Goal: Task Accomplishment & Management: Manage account settings

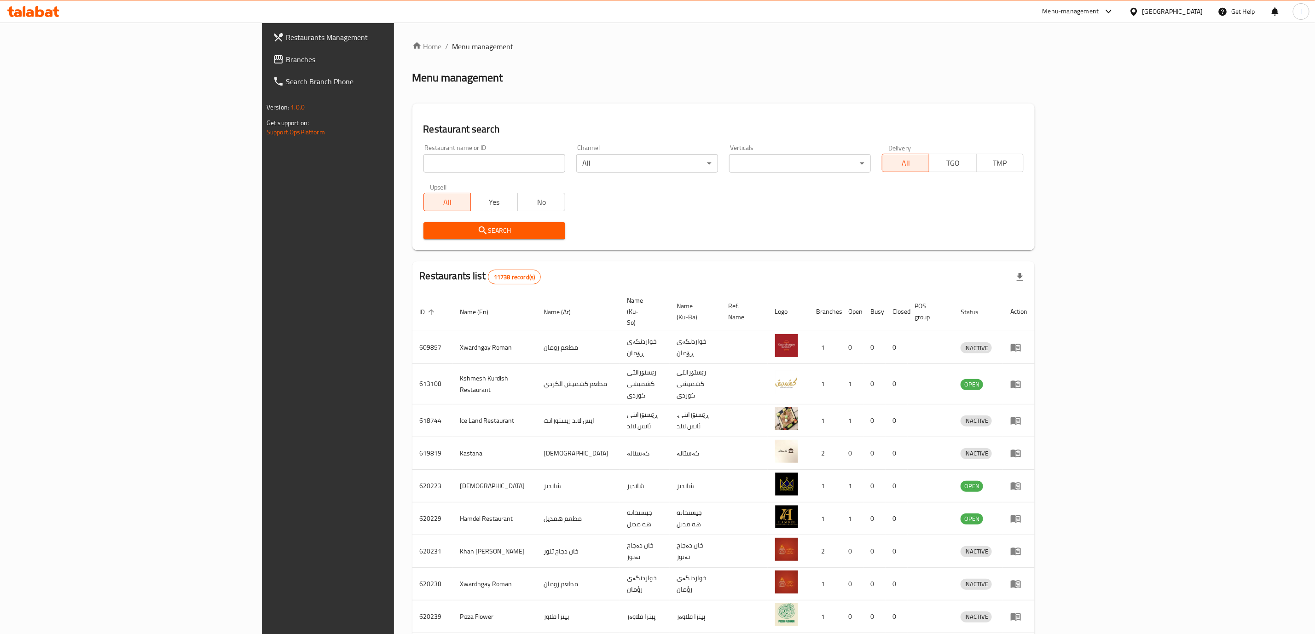
click at [262, 62] on div "Restaurants Management Branches Search Branch Phone Version: 1.0.0 Get support …" at bounding box center [657, 369] width 791 height 693
click at [286, 62] on span "Branches" at bounding box center [380, 59] width 188 height 11
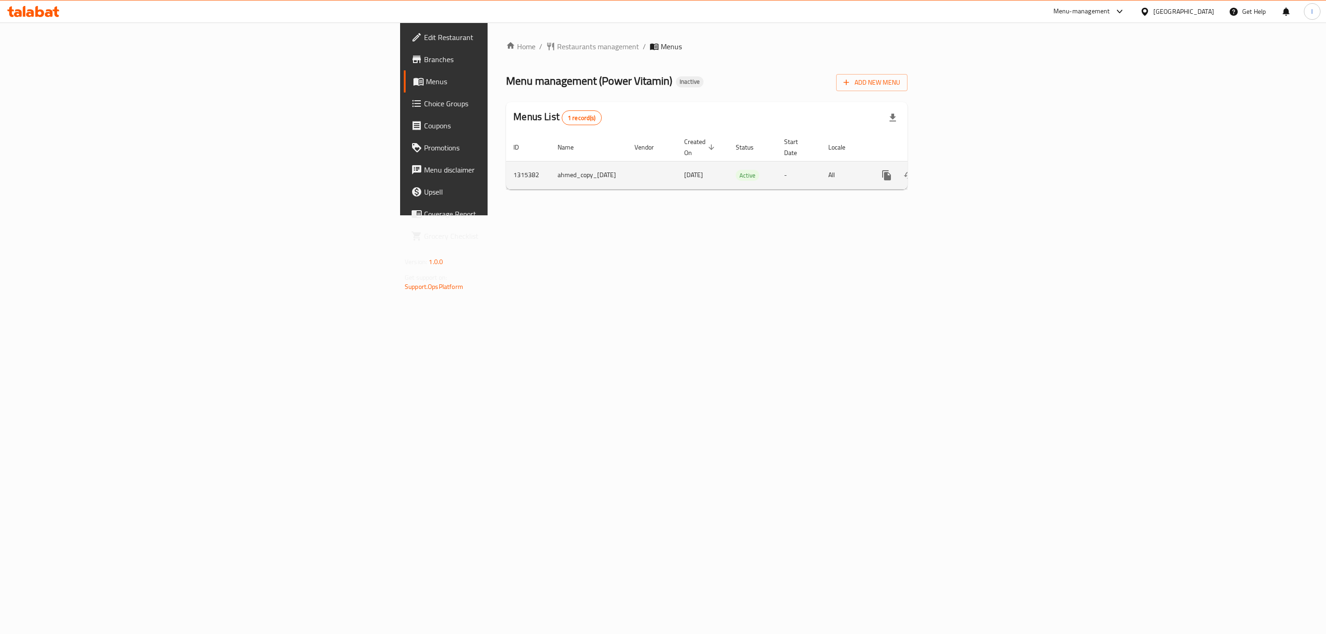
click at [958, 170] on icon "enhanced table" at bounding box center [952, 175] width 11 height 11
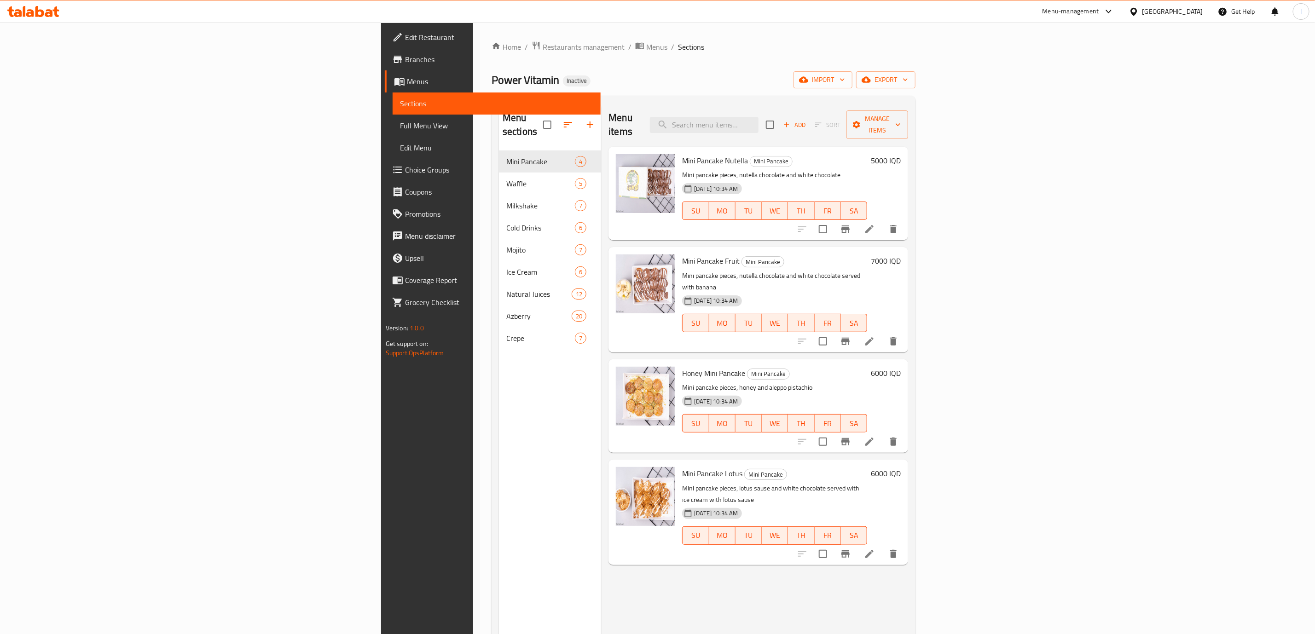
click at [393, 139] on link "Edit Menu" at bounding box center [497, 148] width 208 height 22
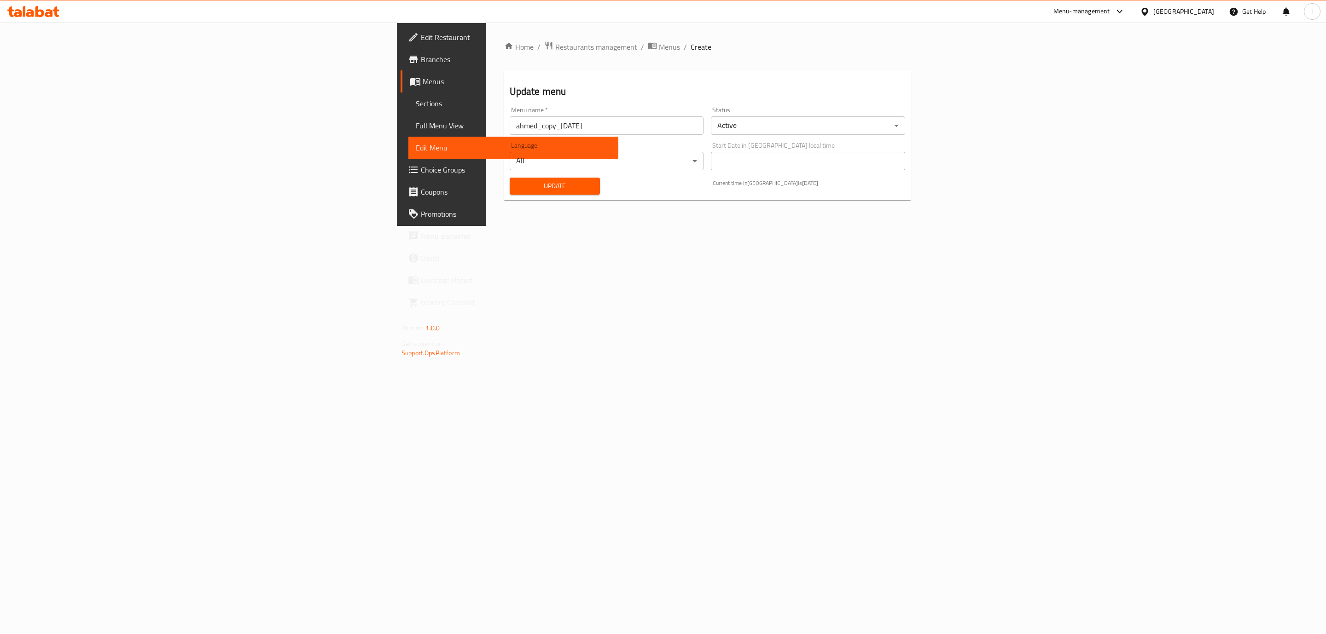
click at [416, 129] on span "Full Menu View" at bounding box center [513, 125] width 195 height 11
click at [416, 127] on span "Full Menu View" at bounding box center [513, 125] width 195 height 11
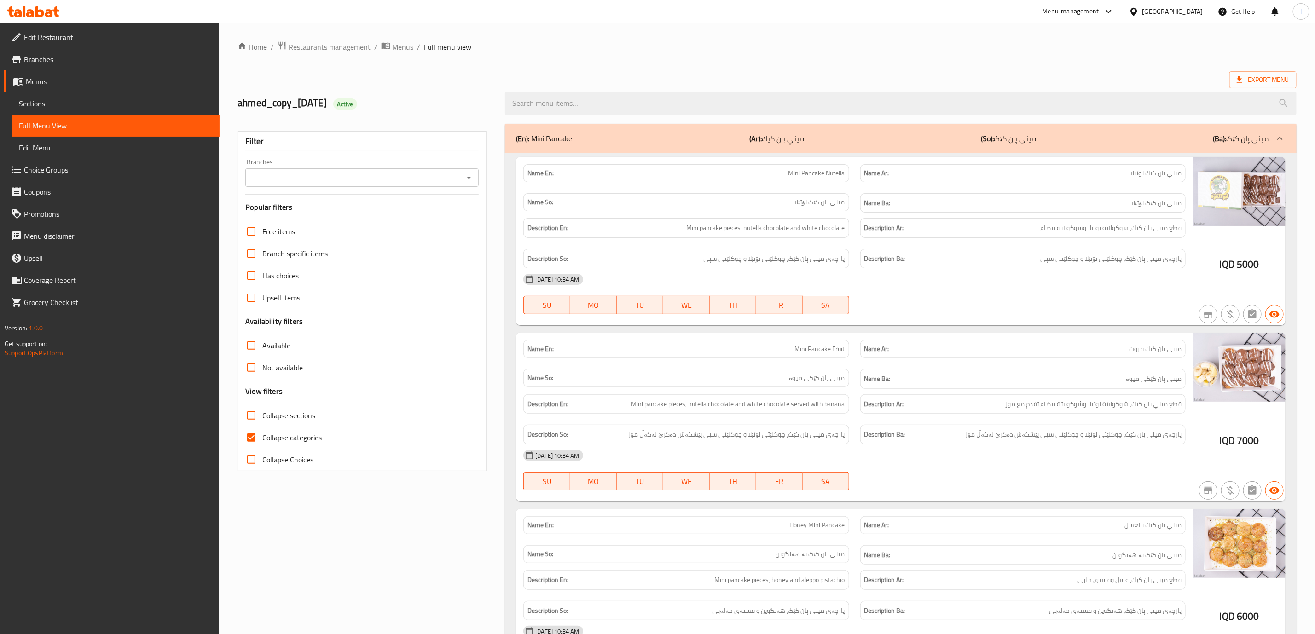
click at [362, 175] on input "Branches" at bounding box center [354, 177] width 213 height 13
click at [304, 210] on li "Power Vitamin , Al Ghazaliya" at bounding box center [362, 217] width 233 height 17
type input "Power Vitamin , Al Ghazaliya"
click at [290, 434] on span "Collapse categories" at bounding box center [291, 437] width 59 height 11
click at [262, 434] on input "Collapse categories" at bounding box center [251, 438] width 22 height 22
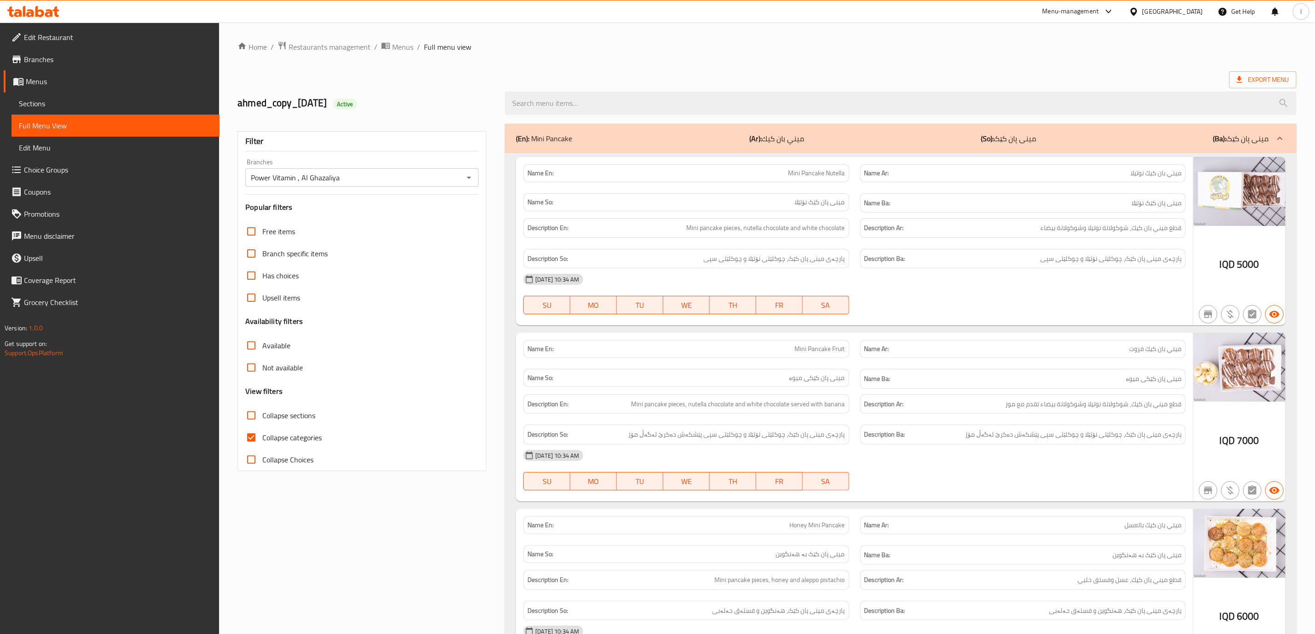
checkbox input "false"
click at [286, 417] on span "Collapse sections" at bounding box center [288, 415] width 53 height 11
click at [262, 417] on input "Collapse sections" at bounding box center [251, 416] width 22 height 22
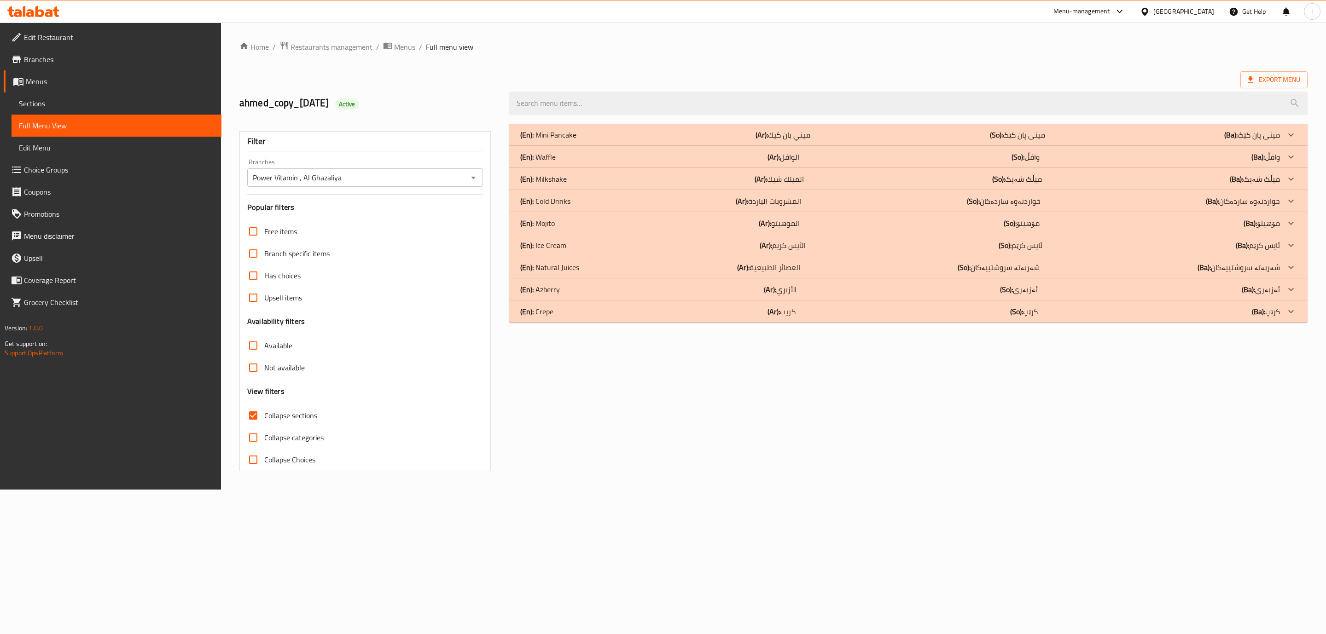
click at [286, 417] on span "Collapse sections" at bounding box center [290, 415] width 53 height 11
click at [264, 417] on input "Collapse sections" at bounding box center [253, 416] width 22 height 22
checkbox input "false"
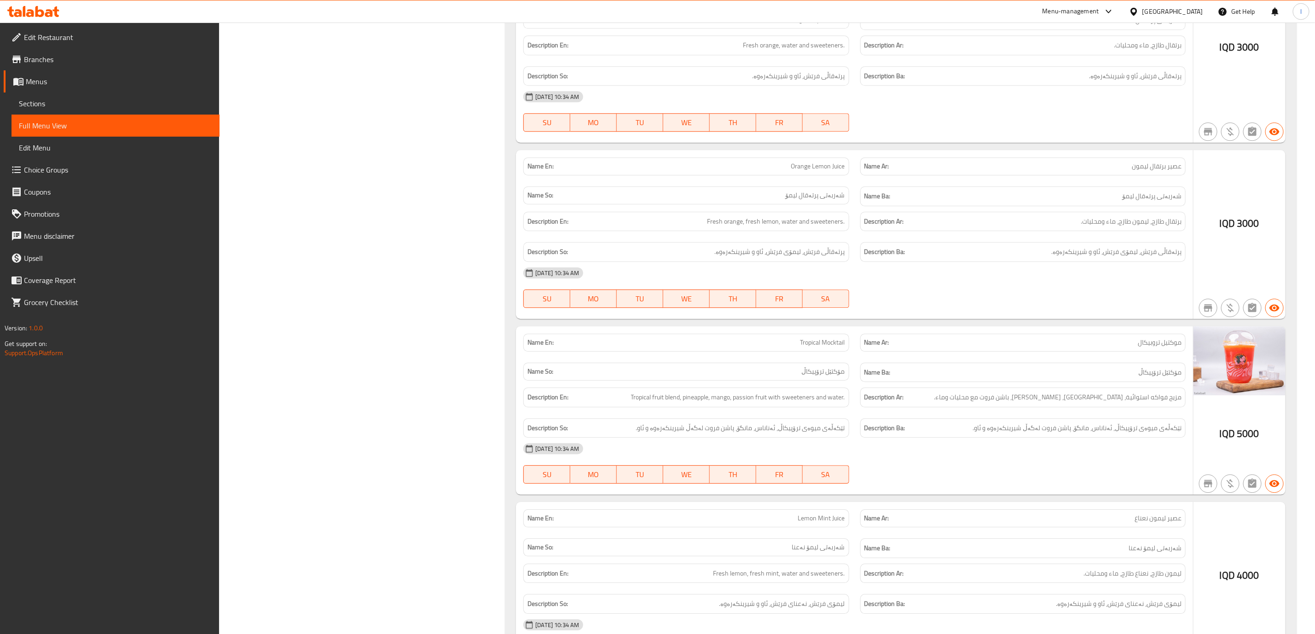
scroll to position [6492, 0]
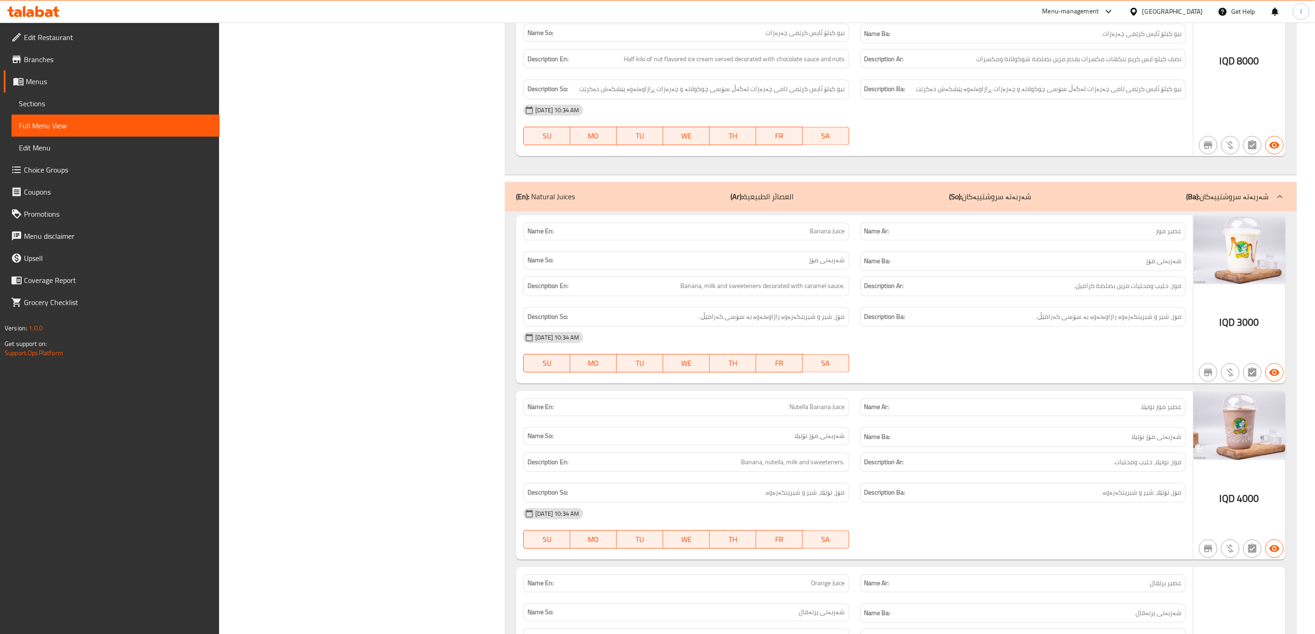
click at [1119, 203] on div "(En): Natural Juices (Ar): العصائر الطبيعية (So): شەربەتە سروشتییەکان (Ba): شەر…" at bounding box center [892, 196] width 753 height 11
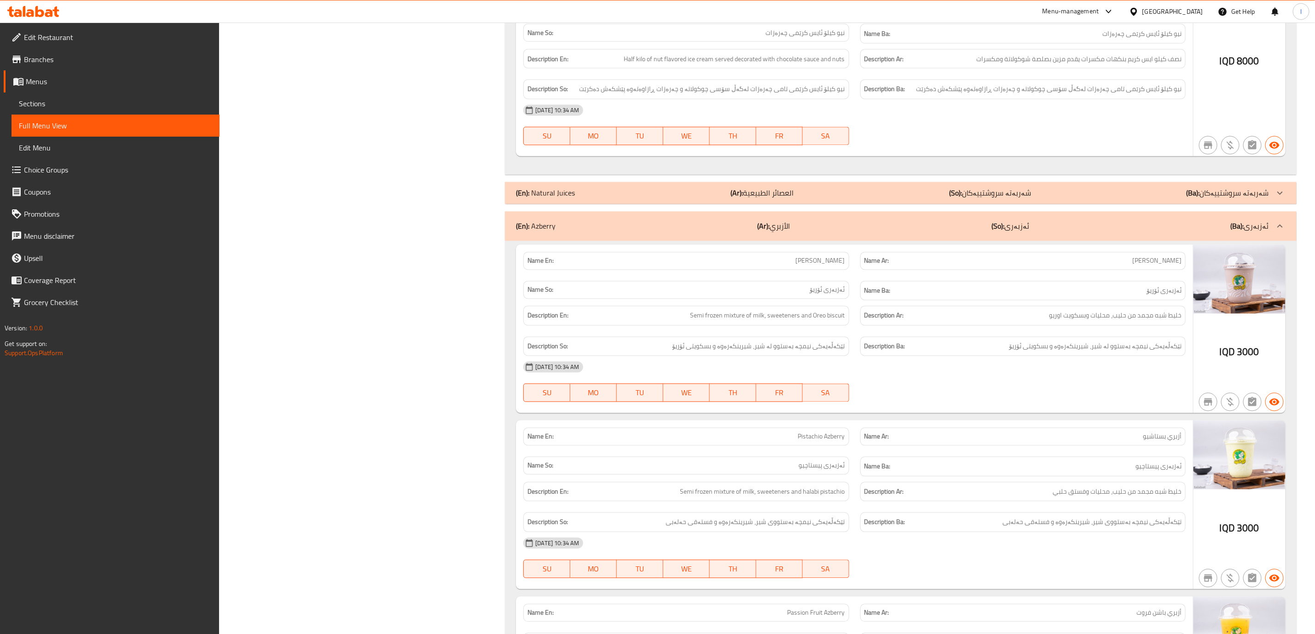
click at [1123, 197] on div "(En): Natural Juices (Ar): العصائر الطبيعية (So): شەربەتە سروشتییەکان (Ba): شەر…" at bounding box center [892, 193] width 753 height 11
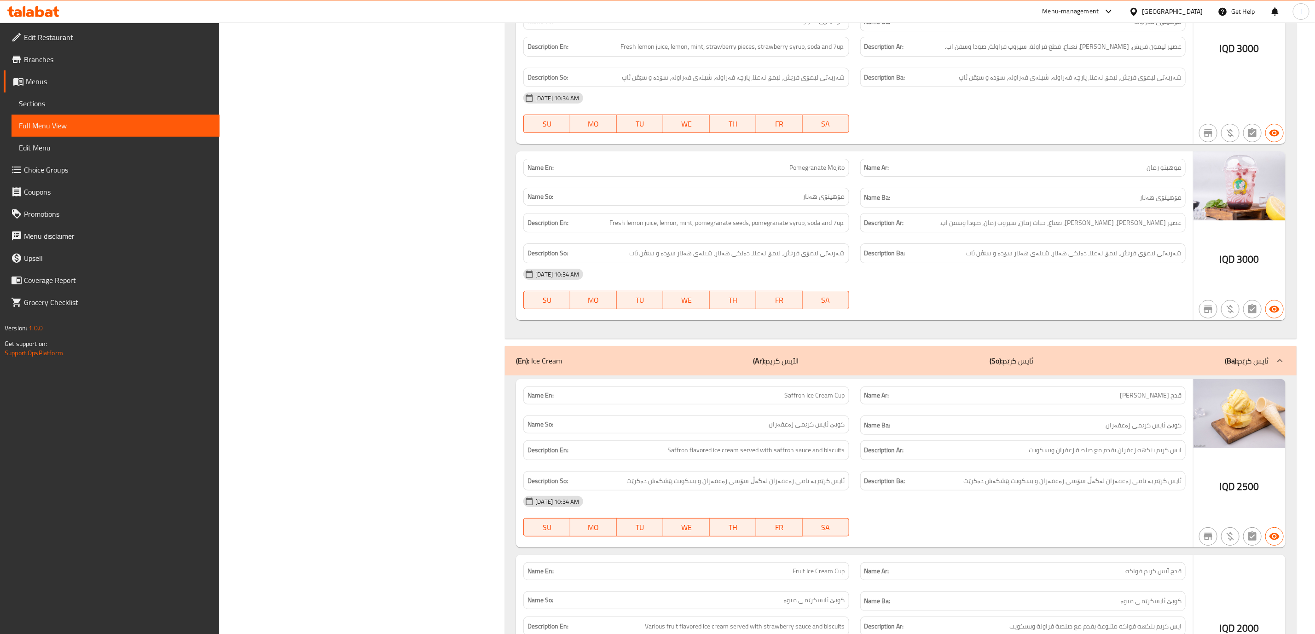
scroll to position [5111, 0]
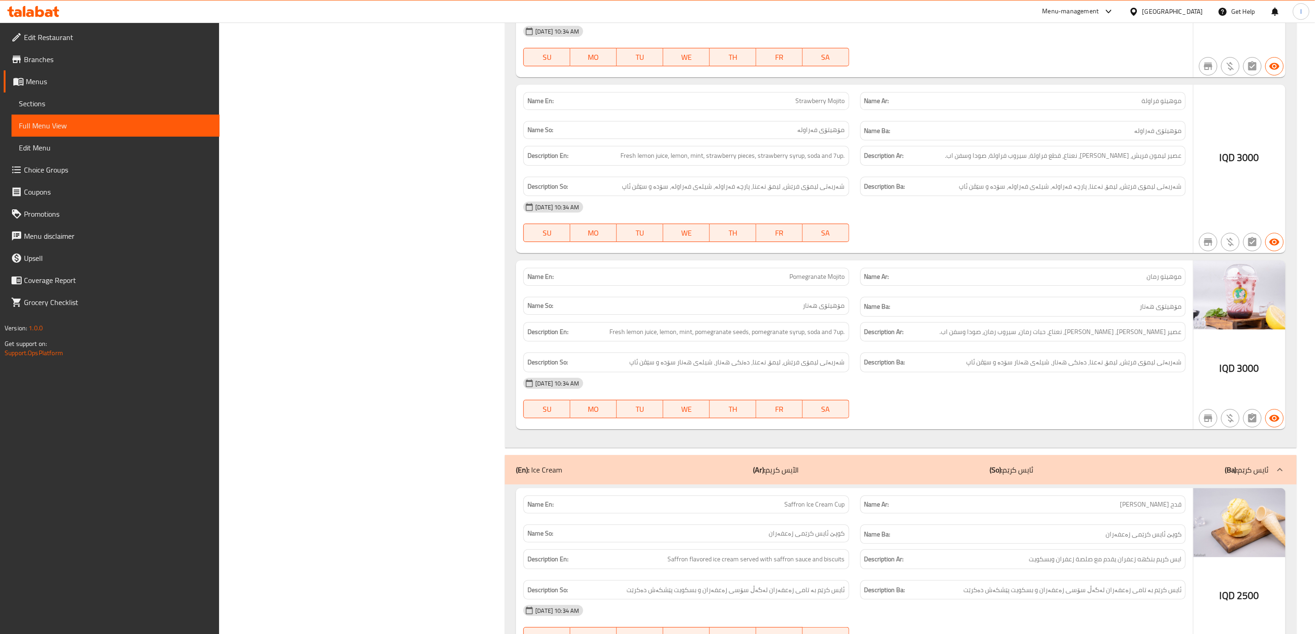
drag, startPoint x: 1054, startPoint y: 453, endPoint x: 1054, endPoint y: 460, distance: 6.9
click at [1054, 455] on div "(En): Ice Cream (Ar): الآيس كريم (So): ئایس کرێم (Ba): ئایس کرێم" at bounding box center [901, 469] width 792 height 29
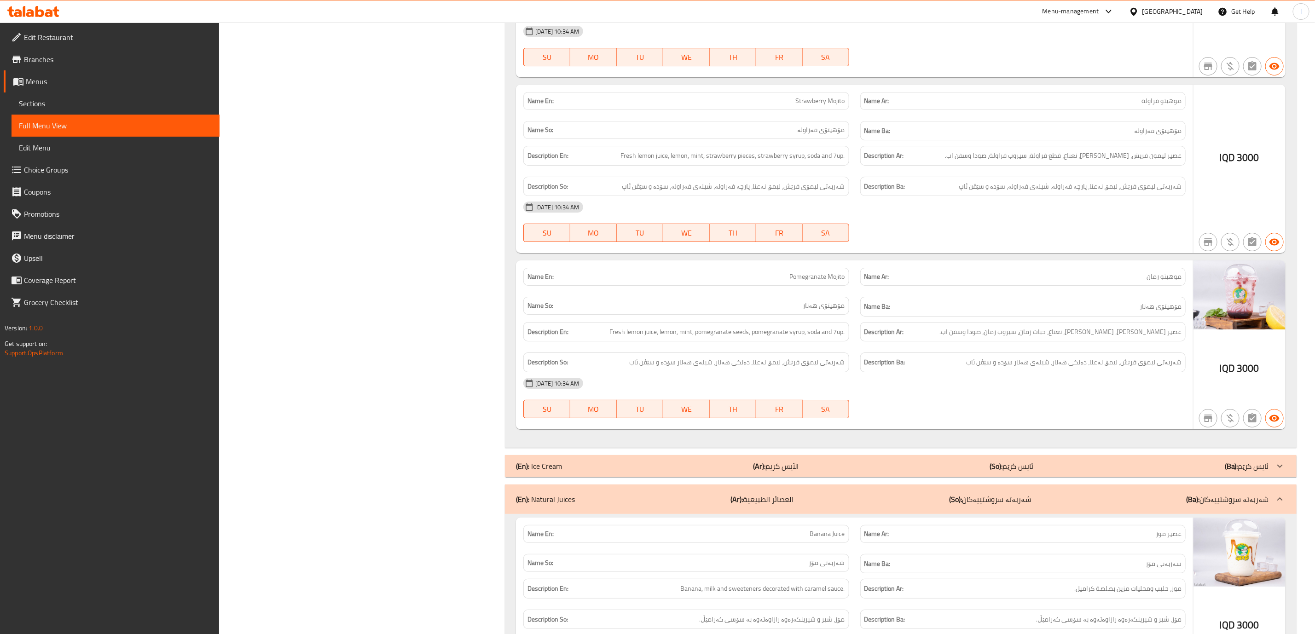
click at [1054, 461] on div "(En): Ice Cream (Ar): الآيس كريم (So): ئایس کرێم (Ba): ئایس کرێم" at bounding box center [892, 466] width 753 height 11
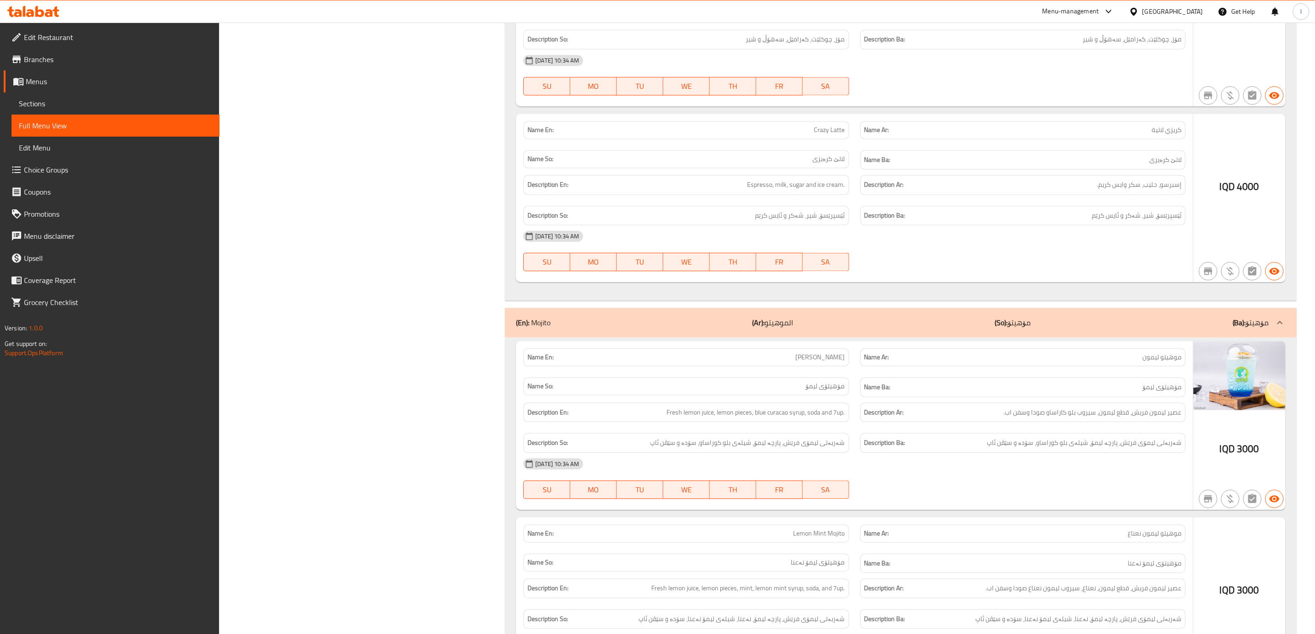
scroll to position [3961, 0]
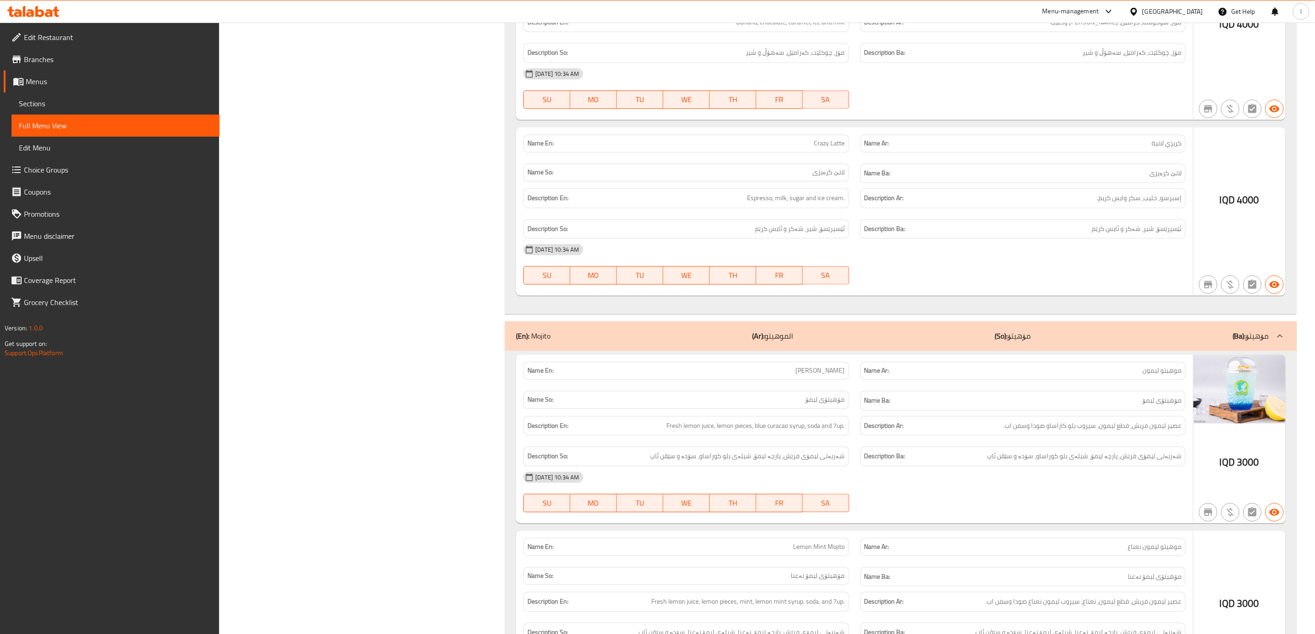
click at [1109, 330] on div "(En): Mojito (Ar): الموهيتو (So): مۆهیتۆ (Ba): مۆهیتۆ" at bounding box center [892, 335] width 753 height 11
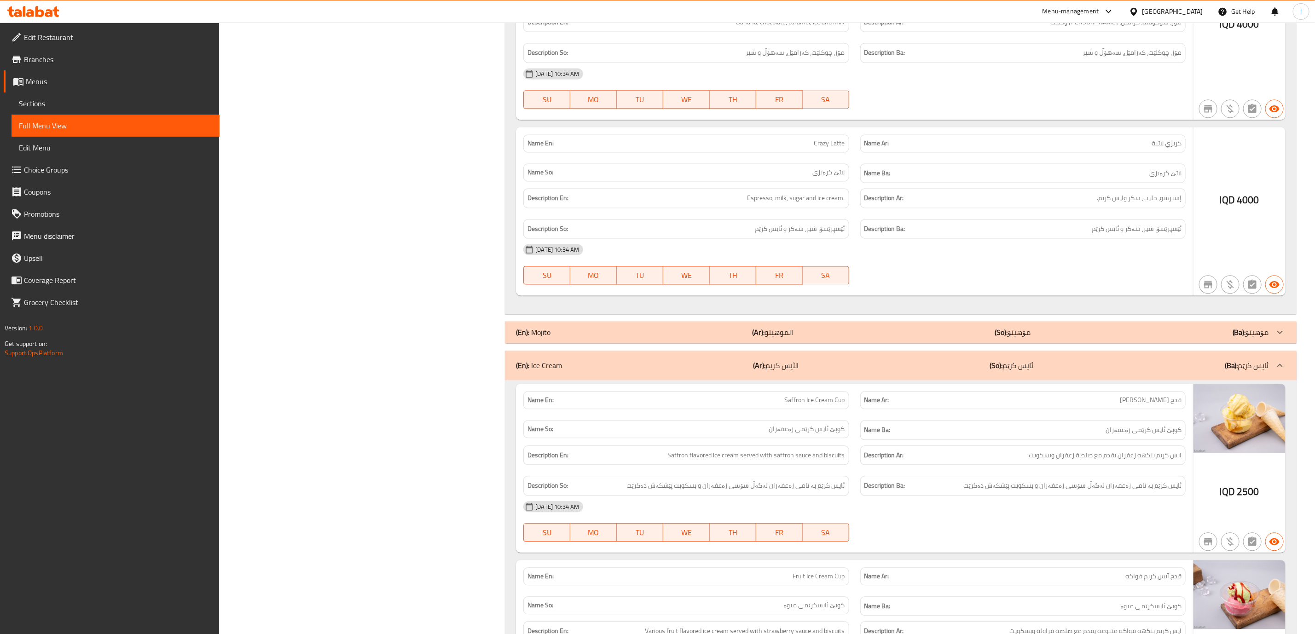
click at [1109, 327] on div "(En): Mojito (Ar): الموهيتو (So): مۆهیتۆ (Ba): مۆهیتۆ" at bounding box center [892, 332] width 753 height 11
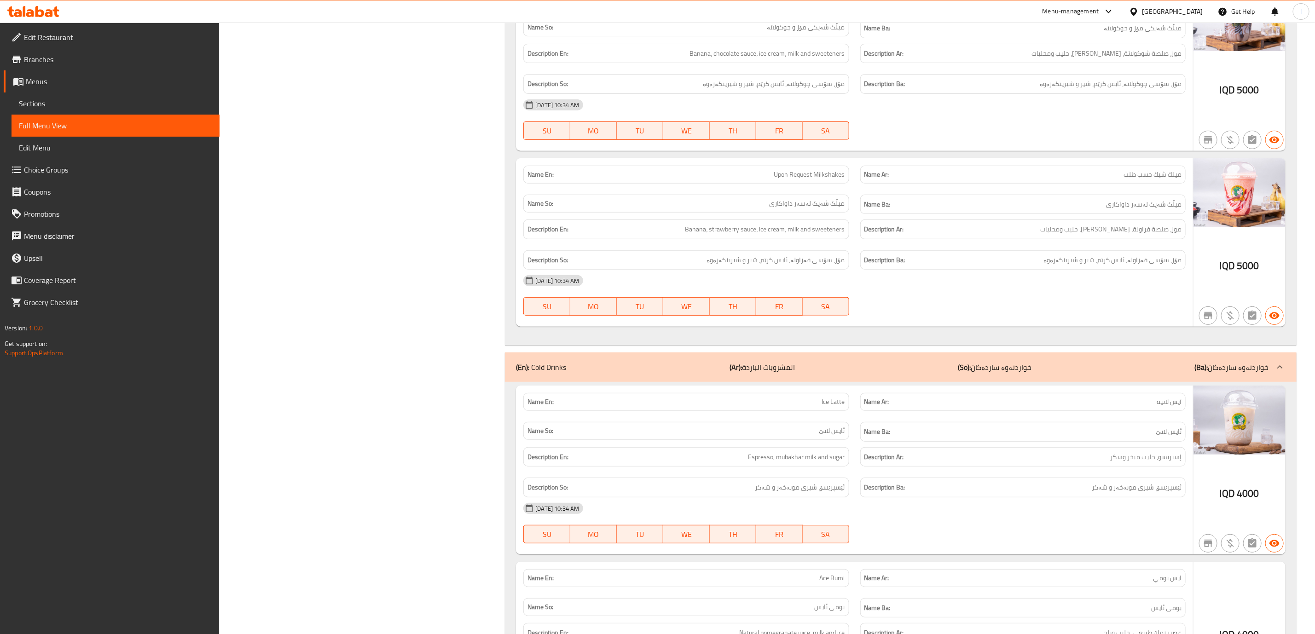
scroll to position [2810, 0]
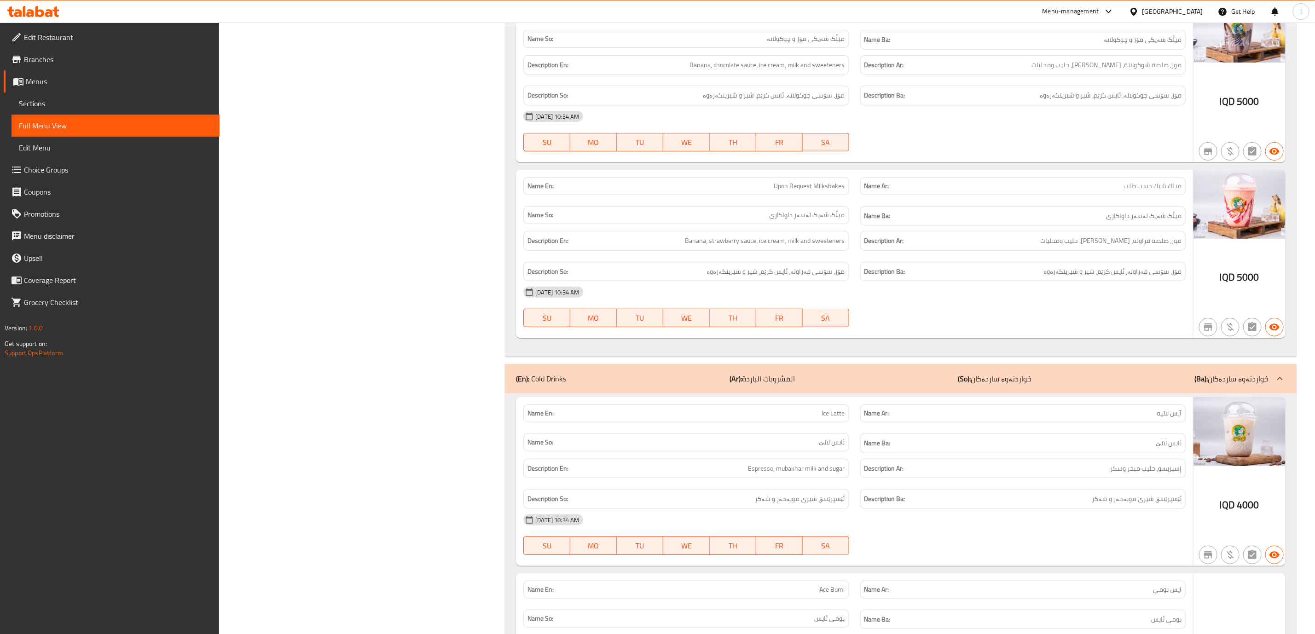
click at [1075, 364] on div "(En): Cold Drinks (Ar): المشروبات الباردة (So): خواردنەوە ساردەکان (Ba): خواردن…" at bounding box center [901, 378] width 792 height 29
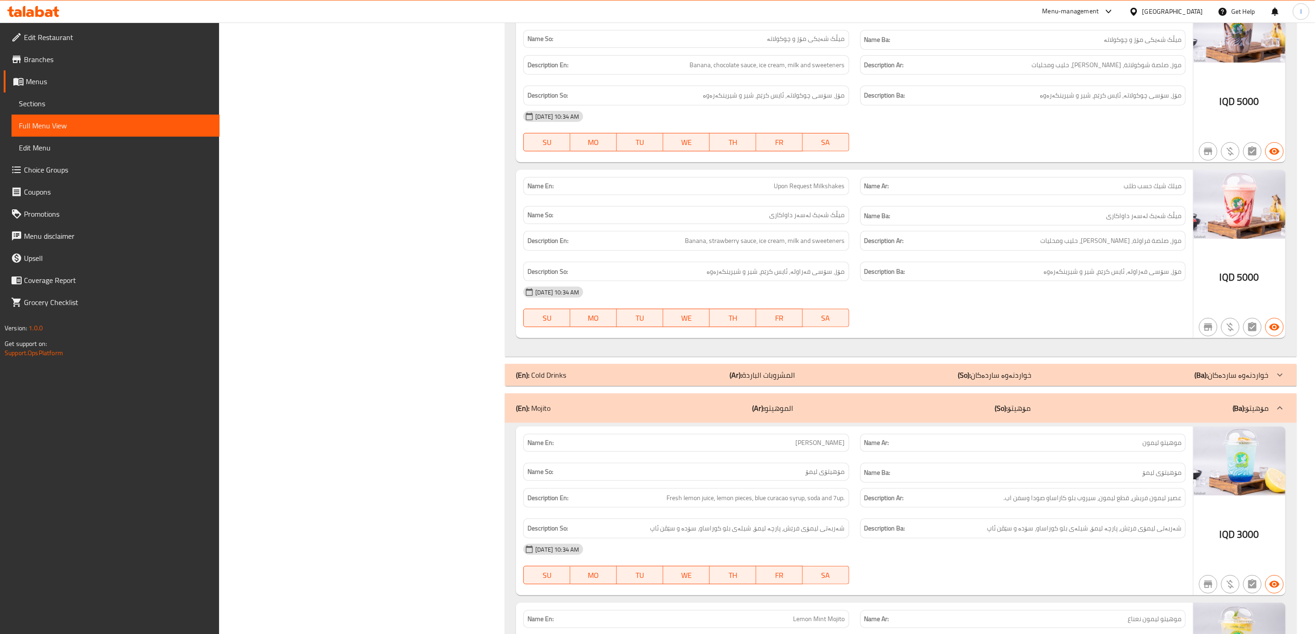
click at [1076, 370] on div "(En): Cold Drinks (Ar): المشروبات الباردة (So): خواردنەوە ساردەکان (Ba): خواردن…" at bounding box center [892, 375] width 753 height 11
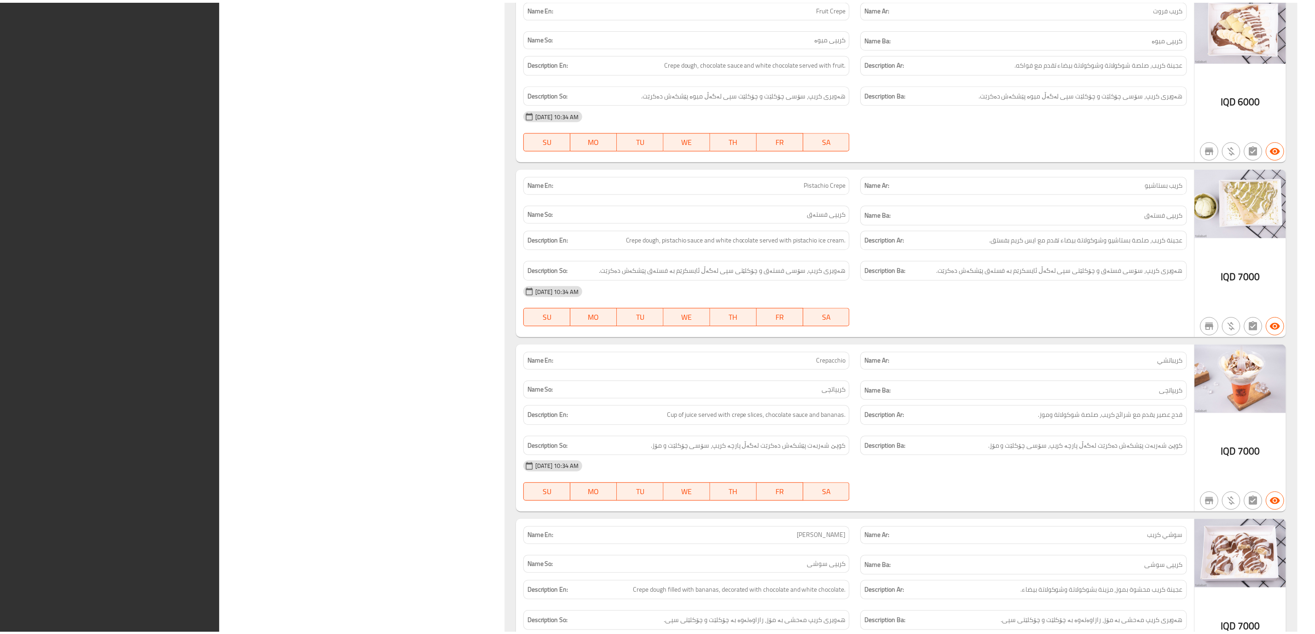
scroll to position [13166, 0]
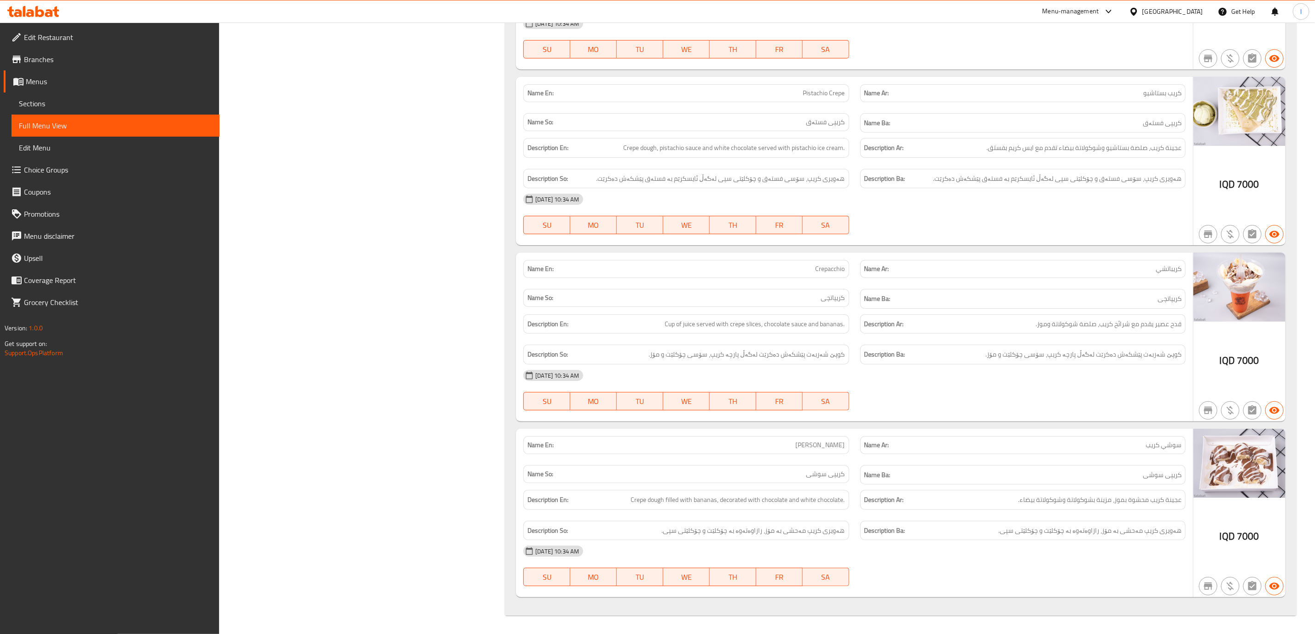
click at [73, 37] on span "Edit Restaurant" at bounding box center [118, 37] width 188 height 11
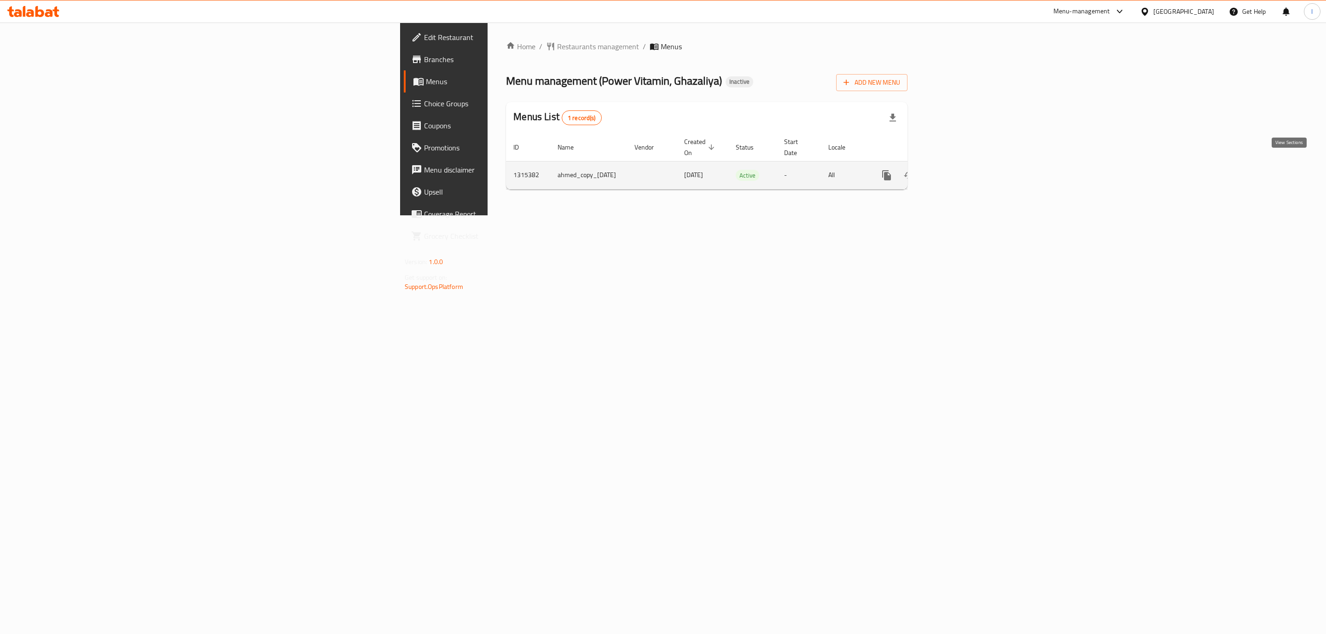
click at [964, 164] on link "enhanced table" at bounding box center [953, 175] width 22 height 22
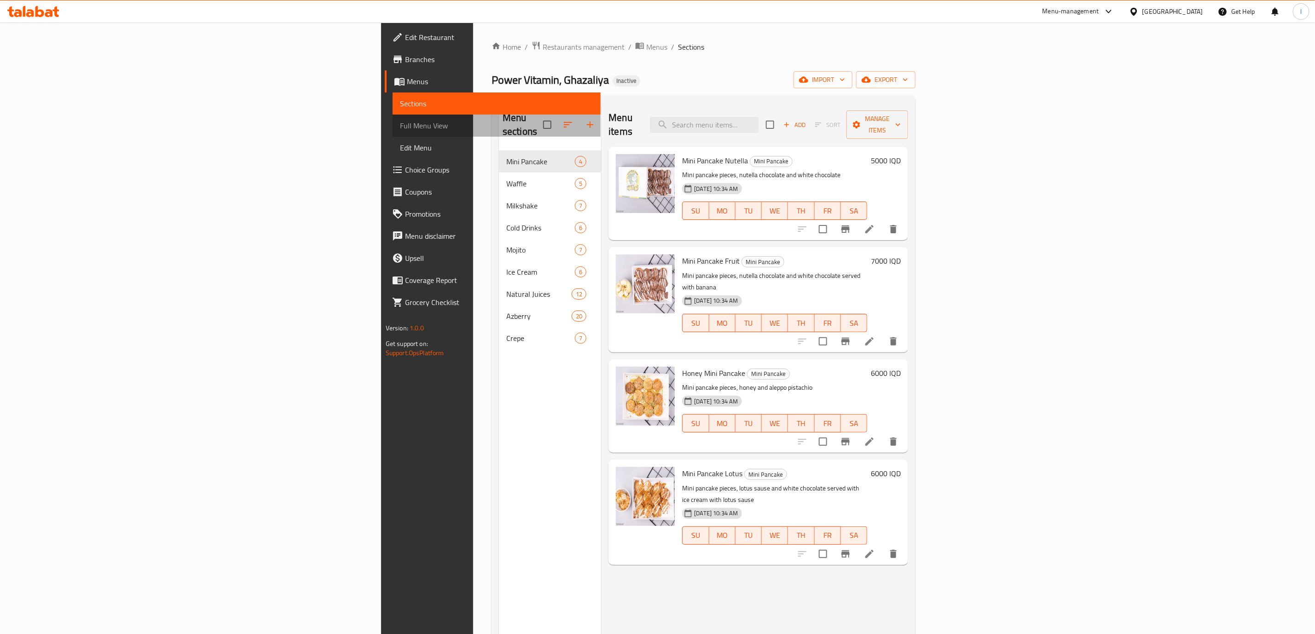
click at [393, 133] on link "Full Menu View" at bounding box center [497, 126] width 208 height 22
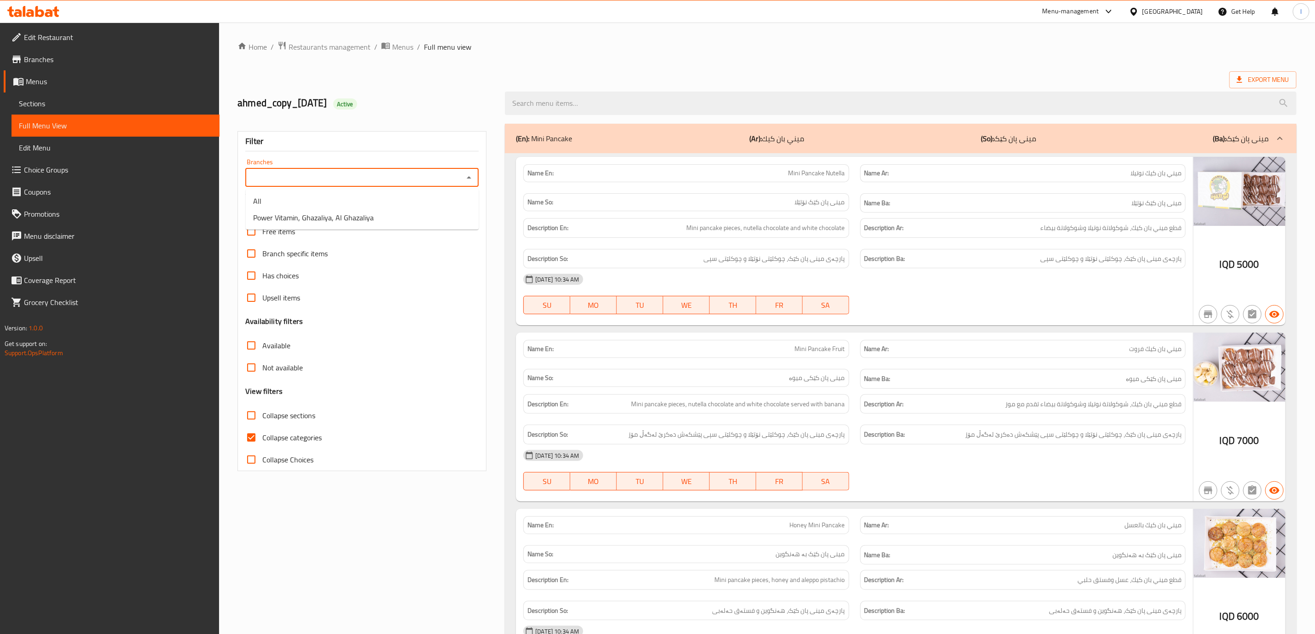
click at [391, 174] on input "Branches" at bounding box center [354, 177] width 213 height 13
click at [329, 220] on span "Power Vitamin, Ghazaliya, Al Ghazaliya" at bounding box center [313, 217] width 121 height 11
type input "Power Vitamin, Ghazaliya, Al Ghazaliya"
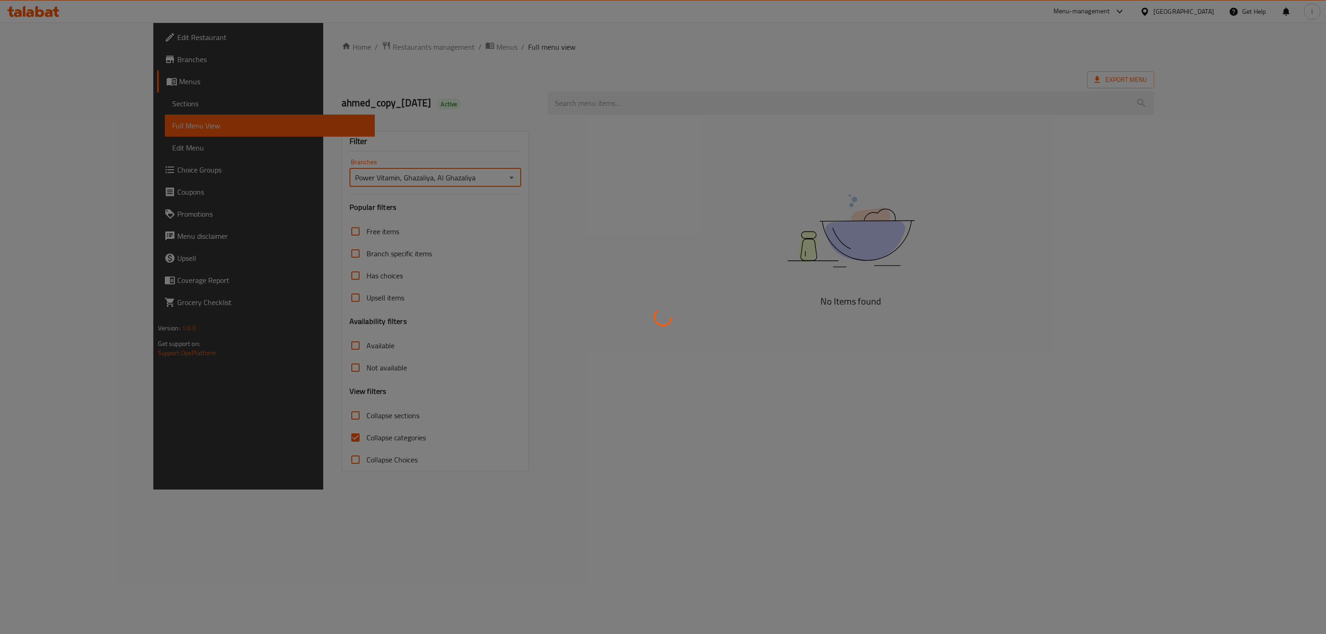
click at [322, 422] on div at bounding box center [663, 317] width 1326 height 634
click at [267, 441] on div at bounding box center [663, 317] width 1326 height 634
click at [267, 438] on div at bounding box center [663, 317] width 1326 height 634
click at [264, 435] on div at bounding box center [663, 317] width 1326 height 634
click at [263, 434] on div at bounding box center [663, 317] width 1326 height 634
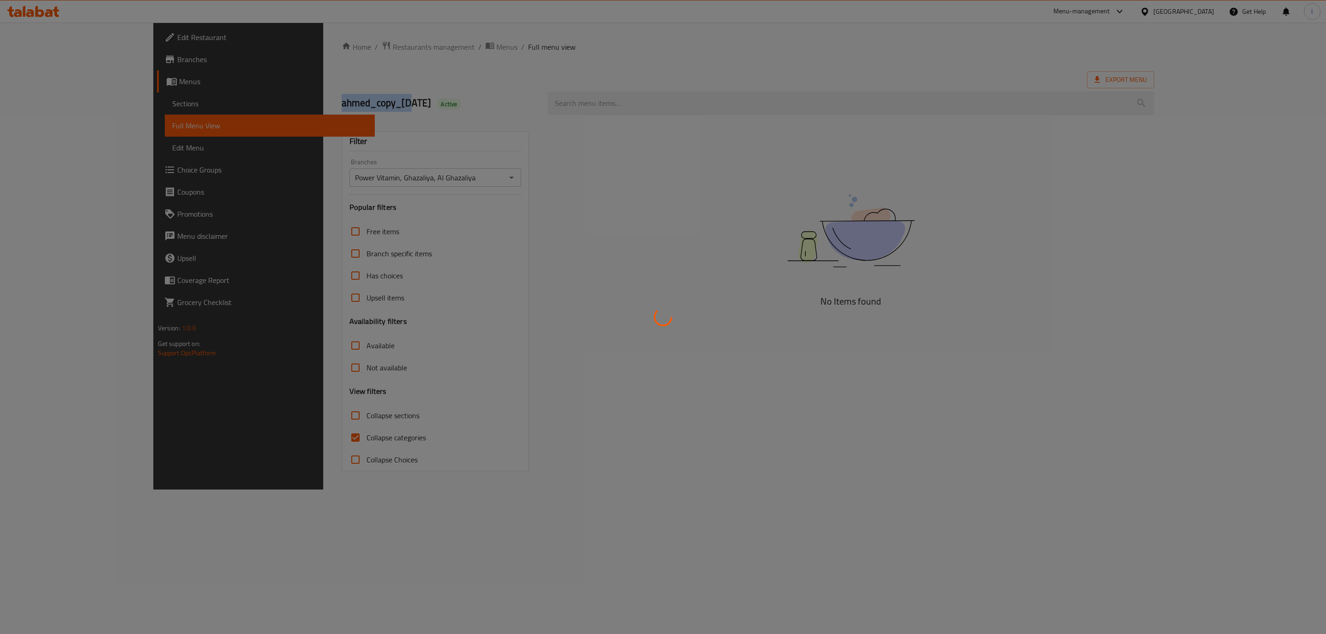
click at [263, 434] on div at bounding box center [663, 317] width 1326 height 634
click at [259, 437] on div at bounding box center [663, 317] width 1326 height 634
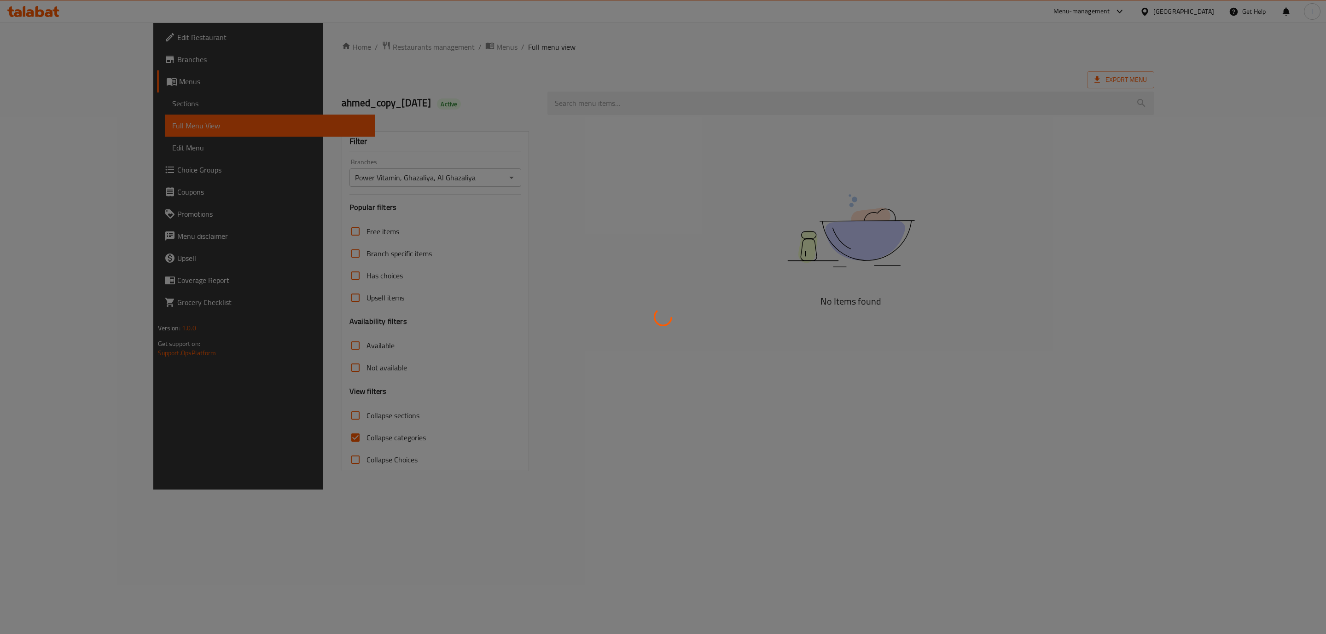
click at [256, 437] on div at bounding box center [663, 317] width 1326 height 634
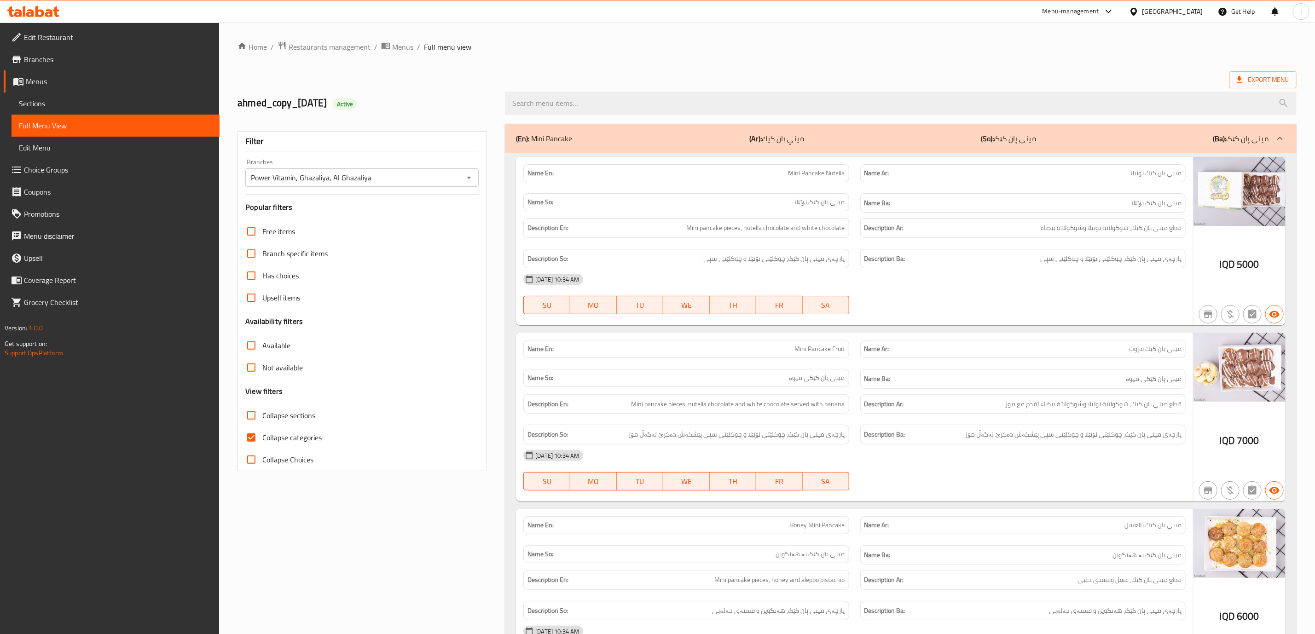
click at [805, 220] on div "Description En: Mini pancake pieces, nutella chocolate and white chocolate" at bounding box center [685, 228] width 325 height 20
drag, startPoint x: 272, startPoint y: 440, endPoint x: 580, endPoint y: 312, distance: 333.2
click at [272, 441] on span "Collapse categories" at bounding box center [291, 437] width 59 height 11
click at [262, 441] on input "Collapse categories" at bounding box center [251, 438] width 22 height 22
checkbox input "false"
